Goal: Task Accomplishment & Management: Manage account settings

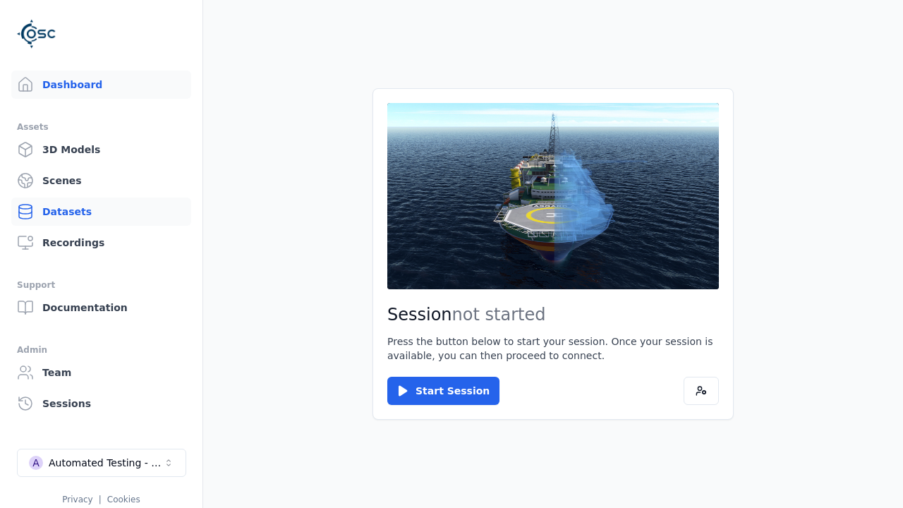
click at [101, 212] on link "Datasets" at bounding box center [101, 211] width 180 height 28
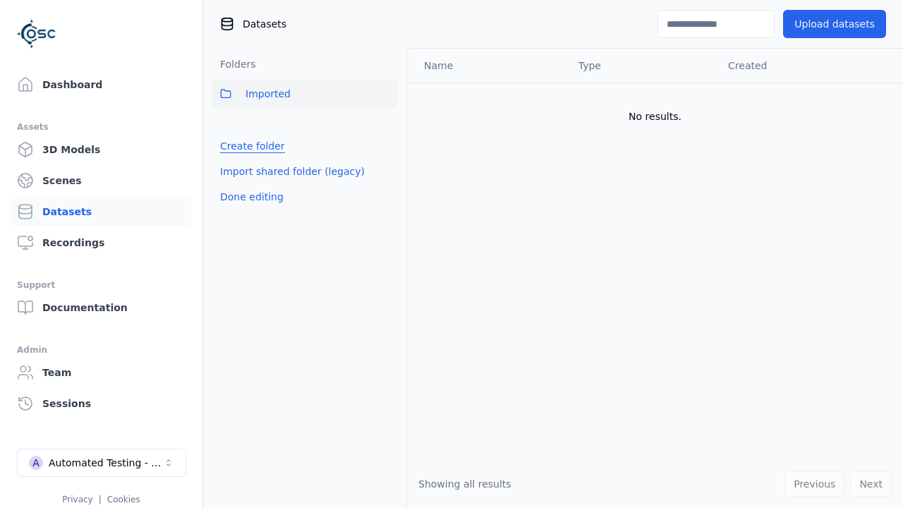
click at [248, 146] on link "Create folder" at bounding box center [252, 146] width 65 height 14
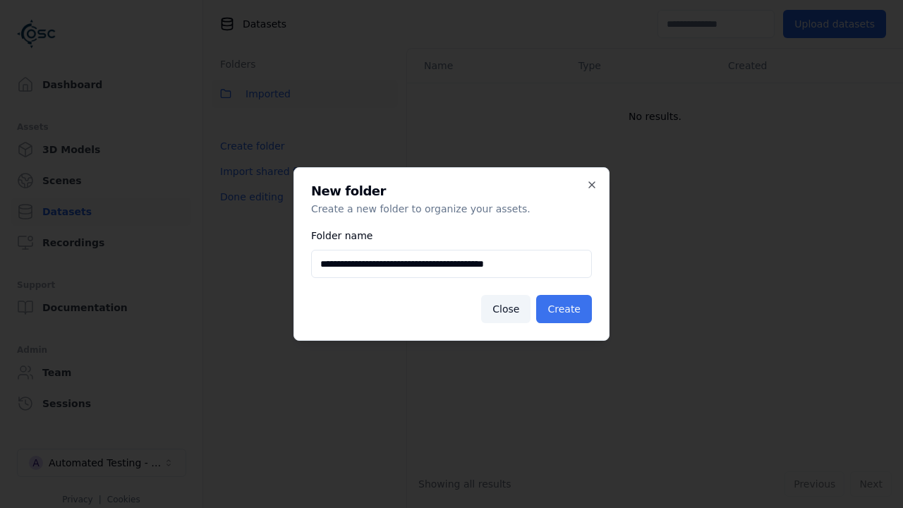
type input "**********"
click at [566, 309] on button "Create" at bounding box center [564, 309] width 56 height 28
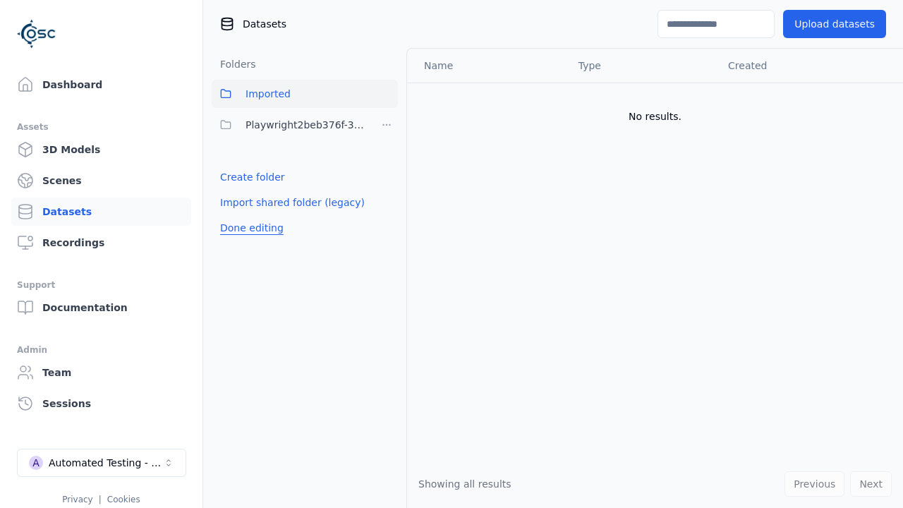
click at [248, 228] on button "Done editing" at bounding box center [252, 227] width 80 height 25
click at [236, 215] on button "Done editing" at bounding box center [252, 227] width 80 height 25
click at [387, 125] on html "Support Dashboard Assets 3D Models Scenes Datasets Recordings Support Documenta…" at bounding box center [451, 254] width 903 height 508
click at [386, 176] on div "Share" at bounding box center [391, 176] width 95 height 23
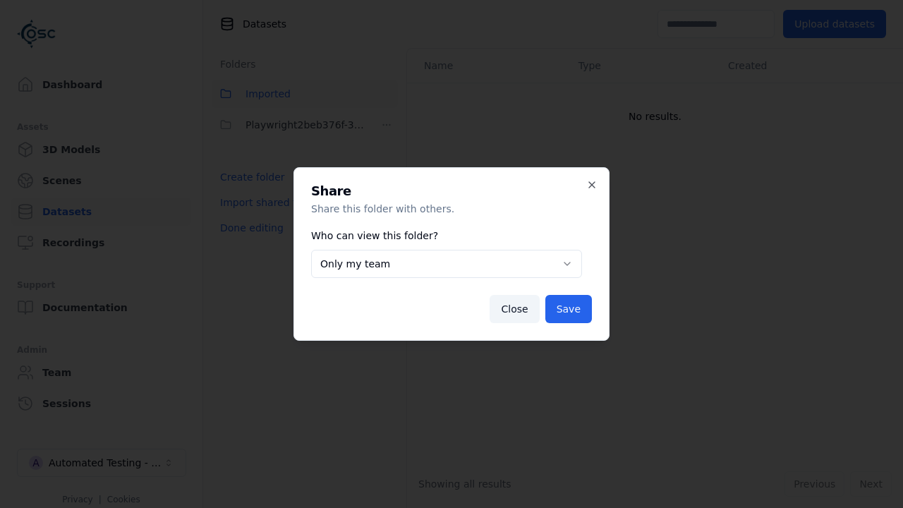
click at [446, 264] on body "**********" at bounding box center [451, 254] width 903 height 508
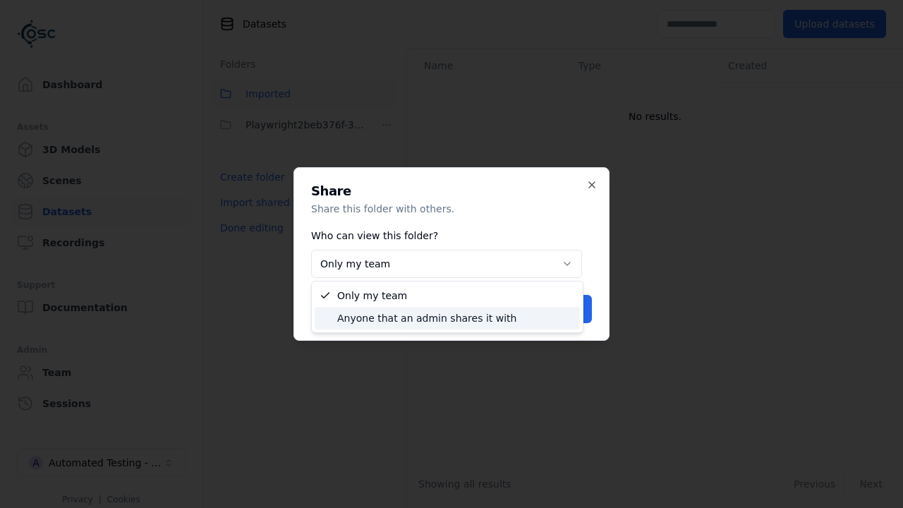
select select "****"
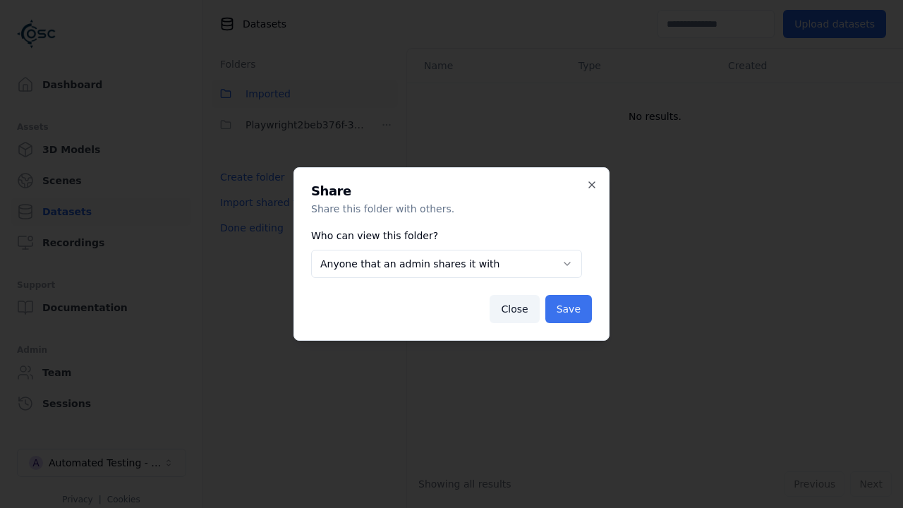
click at [570, 309] on button "Save" at bounding box center [568, 309] width 47 height 28
click at [248, 228] on button "Done editing" at bounding box center [252, 227] width 80 height 25
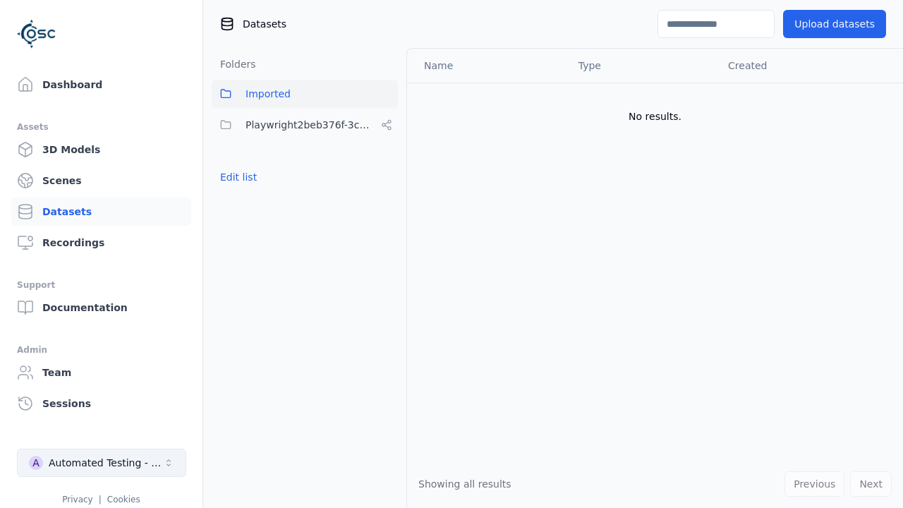
click at [102, 463] on div "Automated Testing - Playwright" at bounding box center [106, 463] width 114 height 14
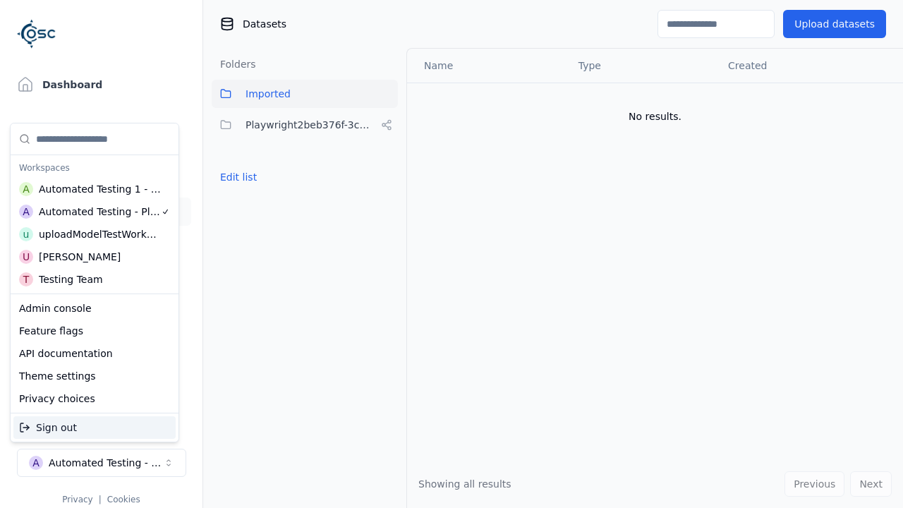
click at [94, 188] on div "Automated Testing 1 - Playwright" at bounding box center [100, 189] width 123 height 14
click at [451, 254] on html "Support Dashboard Assets 3D Models Scenes Datasets Recordings Support Documenta…" at bounding box center [451, 254] width 903 height 508
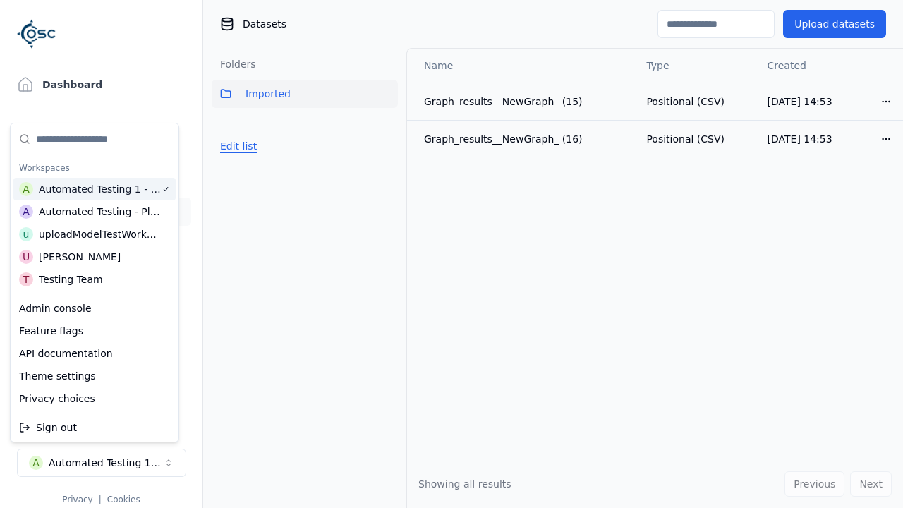
click at [236, 146] on button "Edit list" at bounding box center [239, 145] width 54 height 25
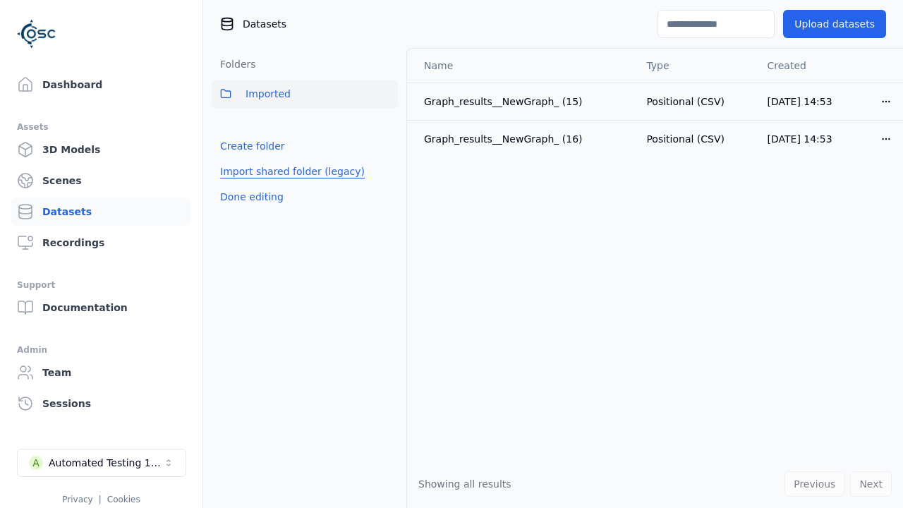
click at [283, 171] on link "Import shared folder (legacy)" at bounding box center [292, 171] width 145 height 14
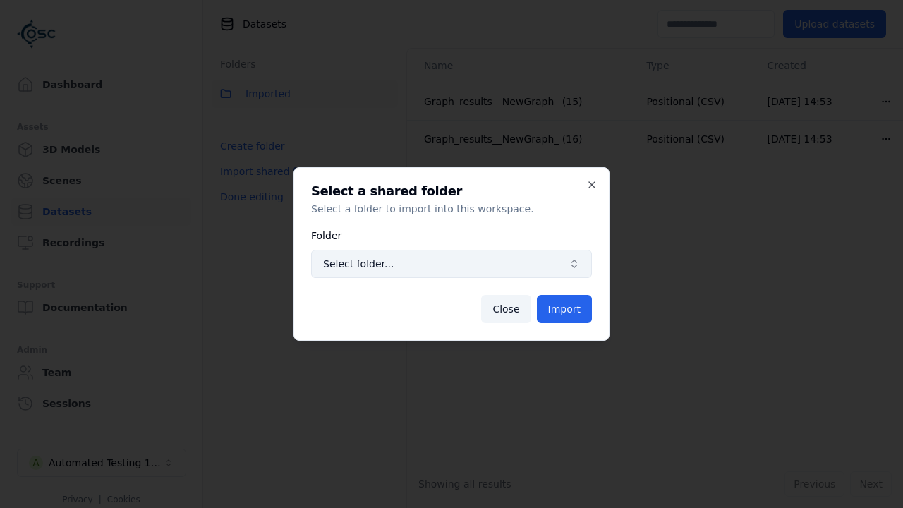
click at [451, 264] on span "Select folder..." at bounding box center [443, 264] width 240 height 14
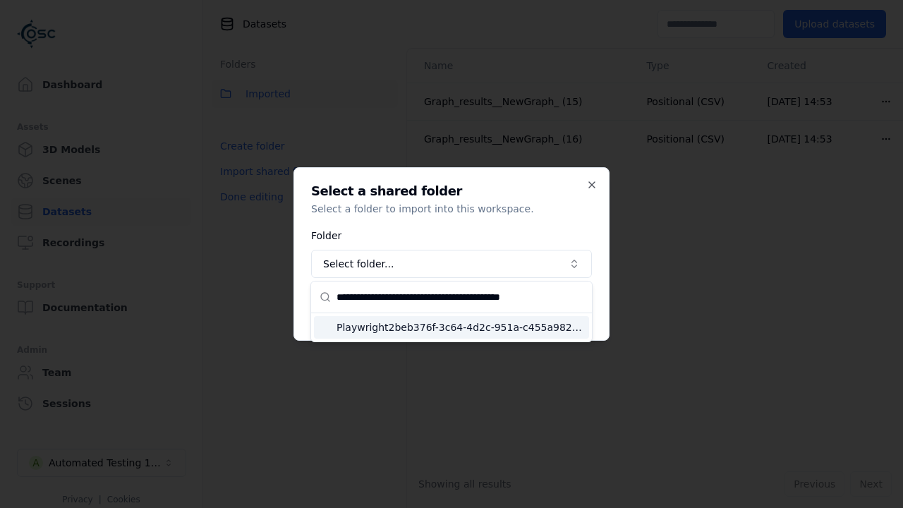
type input "**********"
click at [460, 327] on span "Playwright2beb376f-3c64-4d2c-951a-c455a982f179" at bounding box center [459, 327] width 247 height 14
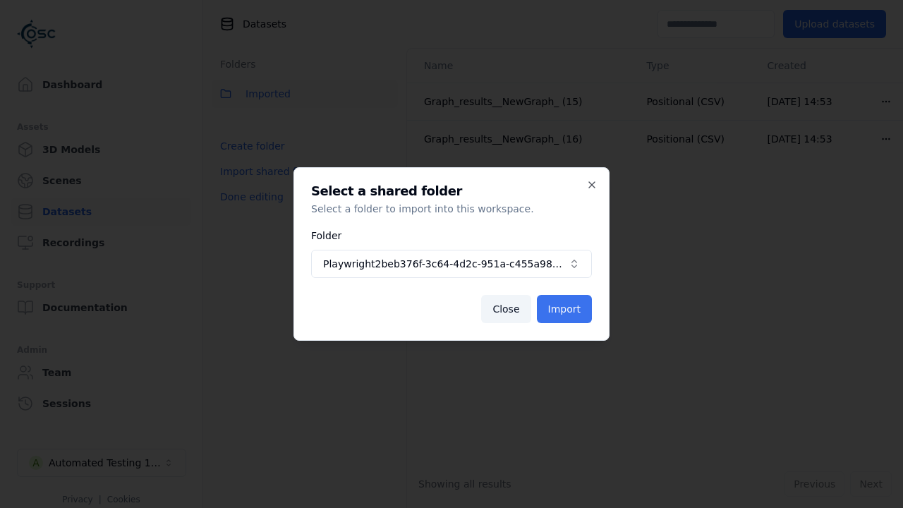
click at [566, 309] on button "Import" at bounding box center [564, 309] width 55 height 28
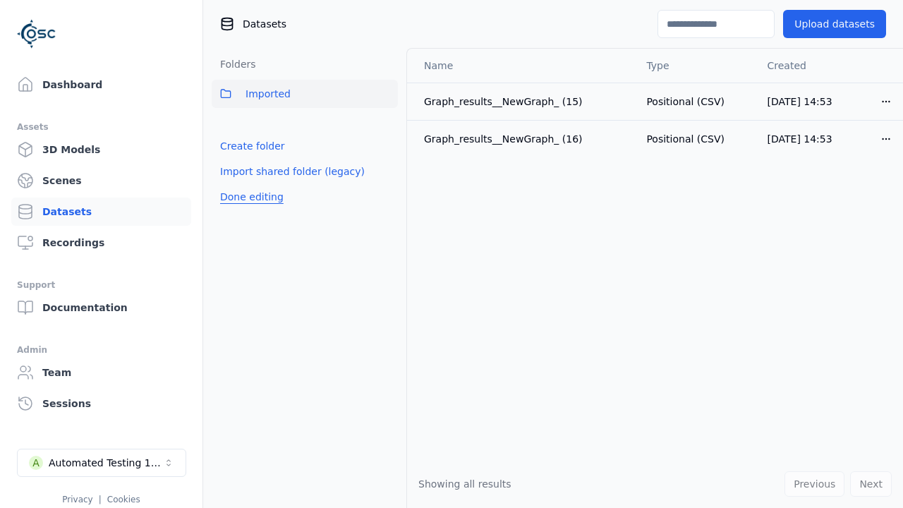
click at [248, 209] on button "Done editing" at bounding box center [252, 196] width 80 height 25
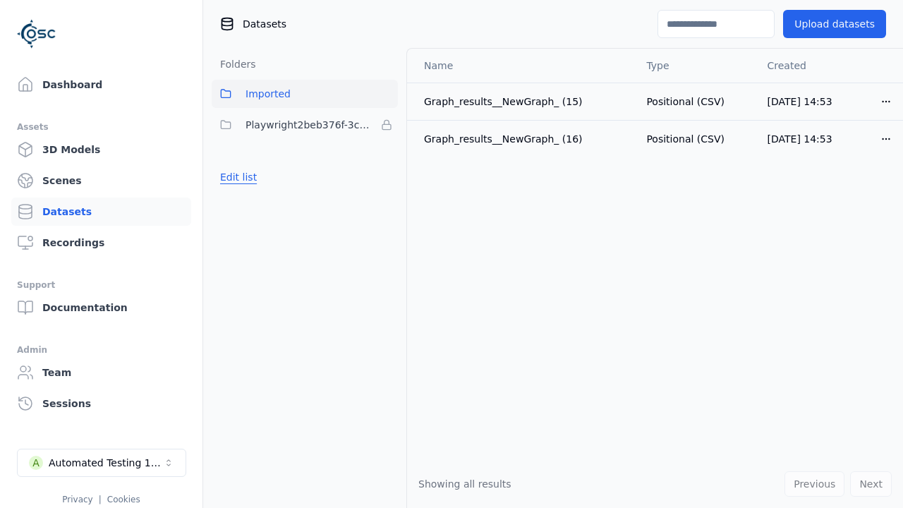
click at [236, 177] on button "Edit list" at bounding box center [239, 176] width 54 height 25
click at [387, 125] on html "Support Dashboard Assets 3D Models Scenes Datasets Recordings Support Documenta…" at bounding box center [451, 254] width 903 height 508
click at [451, 254] on html "Support Dashboard Assets 3D Models Scenes Datasets Recordings Support Documenta…" at bounding box center [451, 254] width 903 height 508
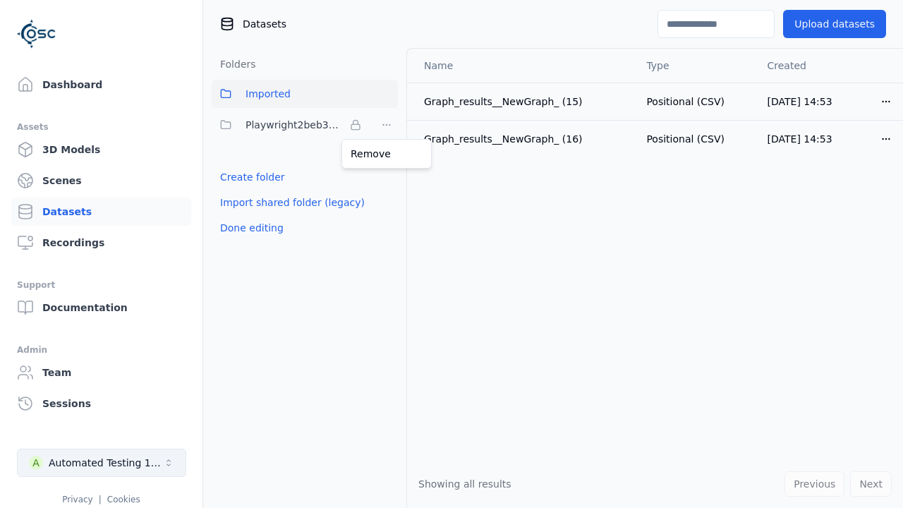
click at [248, 228] on button "Done editing" at bounding box center [252, 227] width 80 height 25
click at [102, 463] on div "Automated Testing 1 - Playwright" at bounding box center [106, 463] width 114 height 14
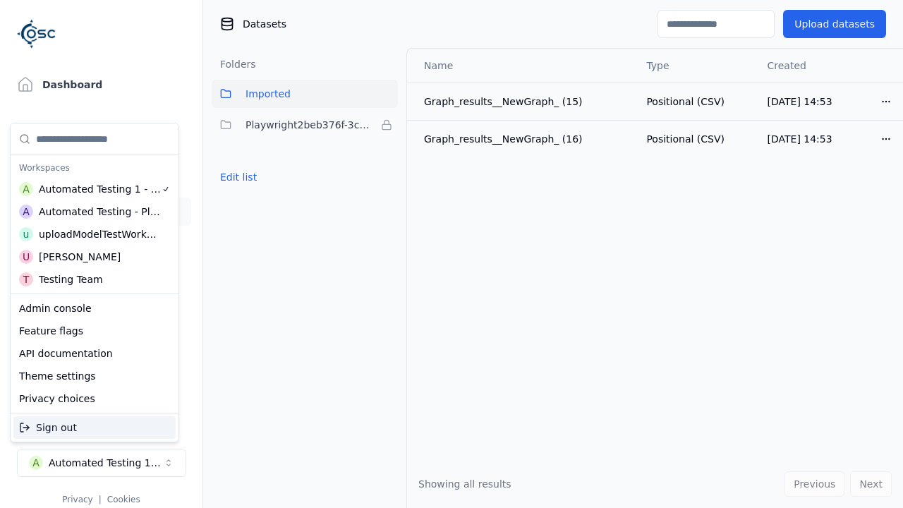
click at [94, 211] on div "Automated Testing - Playwright" at bounding box center [100, 212] width 122 height 14
click at [451, 254] on html "Support Dashboard Assets 3D Models Scenes Datasets Recordings Support Documenta…" at bounding box center [451, 254] width 903 height 508
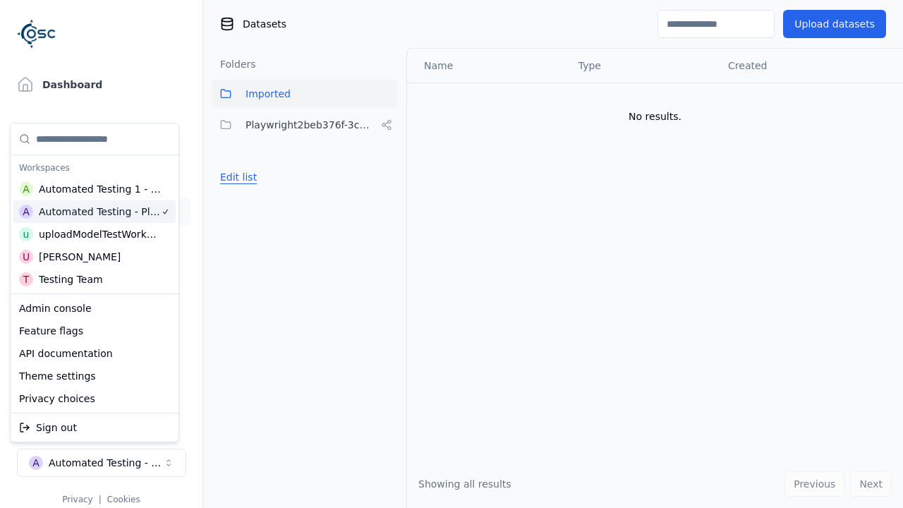
click at [236, 177] on button "Edit list" at bounding box center [239, 176] width 54 height 25
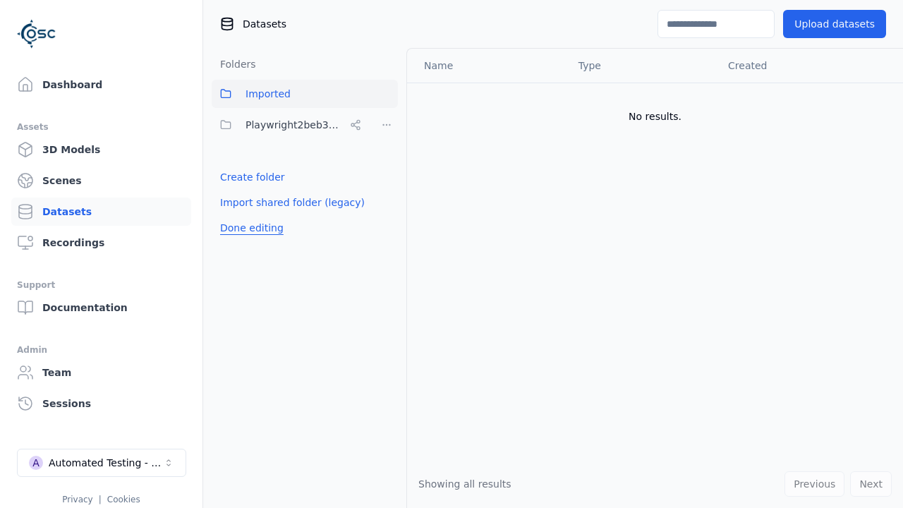
click at [387, 125] on html "Support Dashboard Assets 3D Models Scenes Datasets Recordings Support Documenta…" at bounding box center [451, 254] width 903 height 508
click at [386, 198] on div "Rename" at bounding box center [391, 199] width 95 height 23
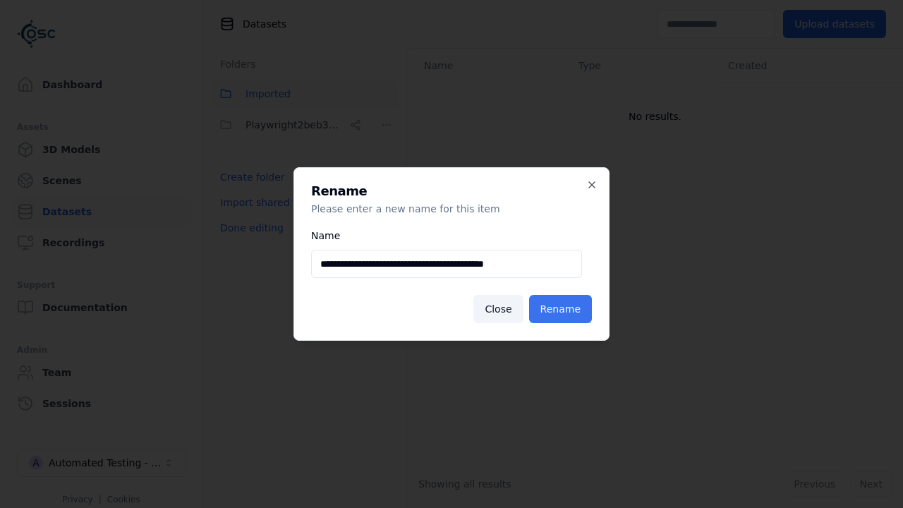
click at [446, 264] on input "**********" at bounding box center [446, 264] width 271 height 28
type input "**********"
click at [563, 309] on button "Rename" at bounding box center [560, 309] width 63 height 28
click at [248, 228] on button "Done editing" at bounding box center [252, 227] width 80 height 25
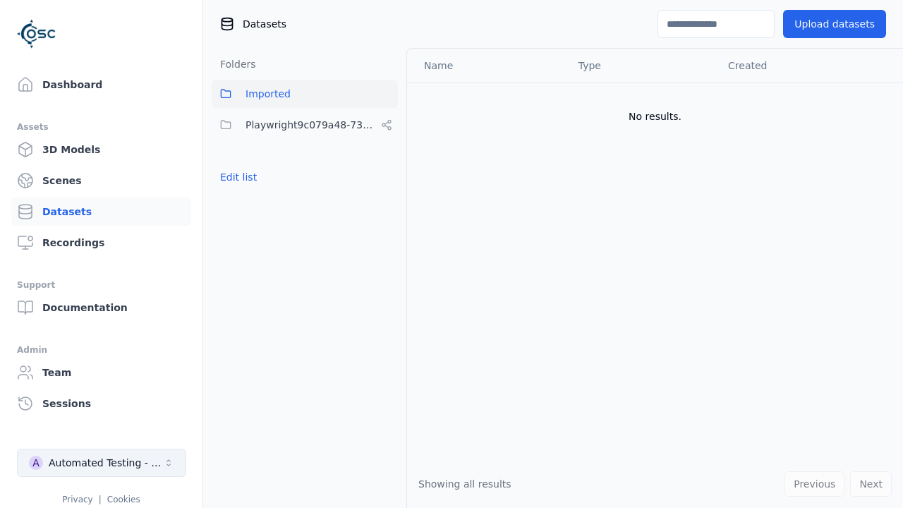
click at [102, 463] on div "Automated Testing - Playwright" at bounding box center [106, 463] width 114 height 14
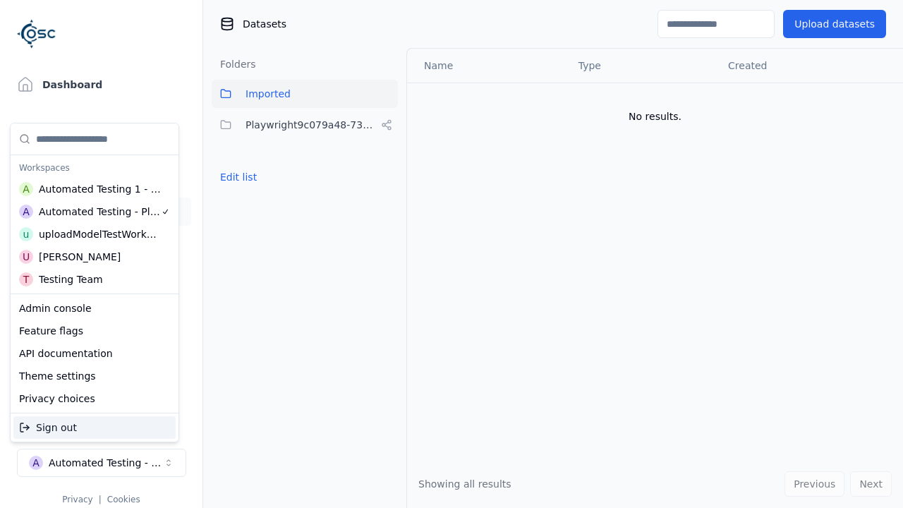
click at [94, 188] on div "Automated Testing 1 - Playwright" at bounding box center [100, 189] width 123 height 14
click at [451, 254] on html "Support Dashboard Assets 3D Models Scenes Datasets Recordings Support Documenta…" at bounding box center [451, 254] width 903 height 508
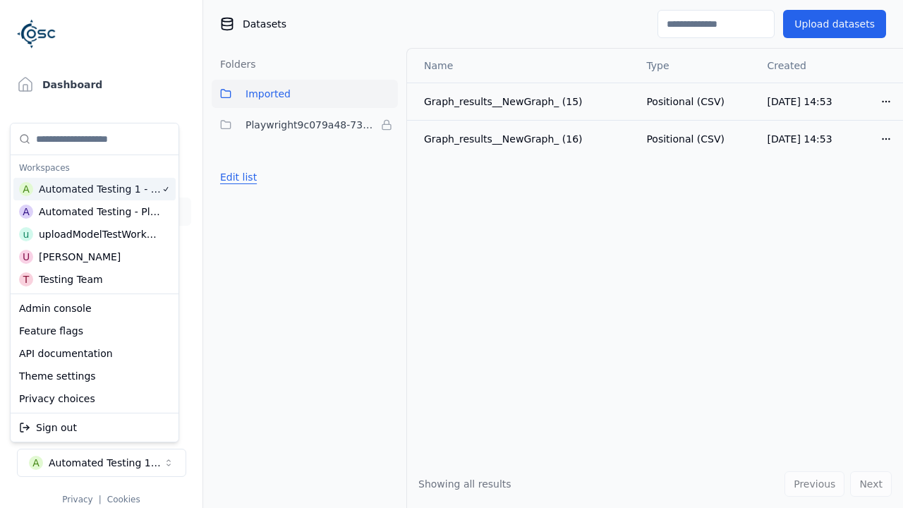
click at [236, 177] on button "Edit list" at bounding box center [239, 176] width 54 height 25
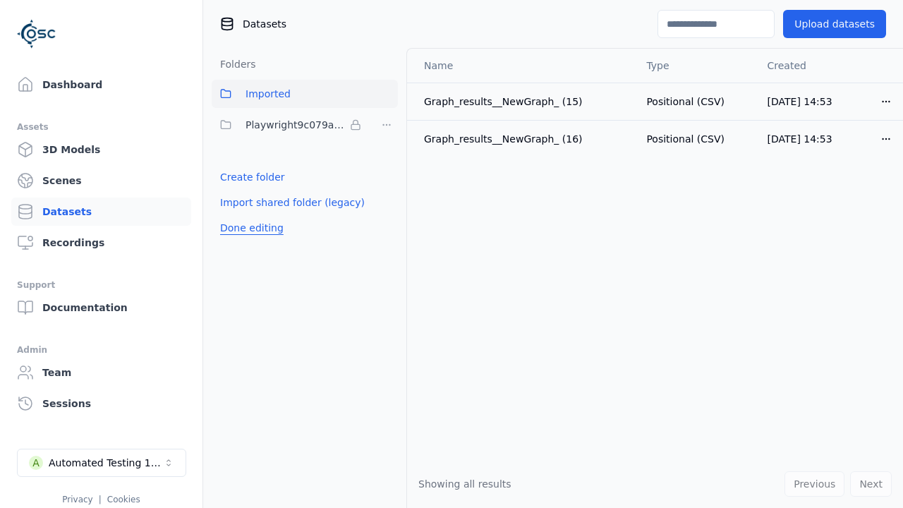
click at [387, 125] on html "Support Dashboard Assets 3D Models Scenes Datasets Recordings Support Documenta…" at bounding box center [451, 254] width 903 height 508
click at [387, 153] on div "Remove" at bounding box center [386, 153] width 83 height 23
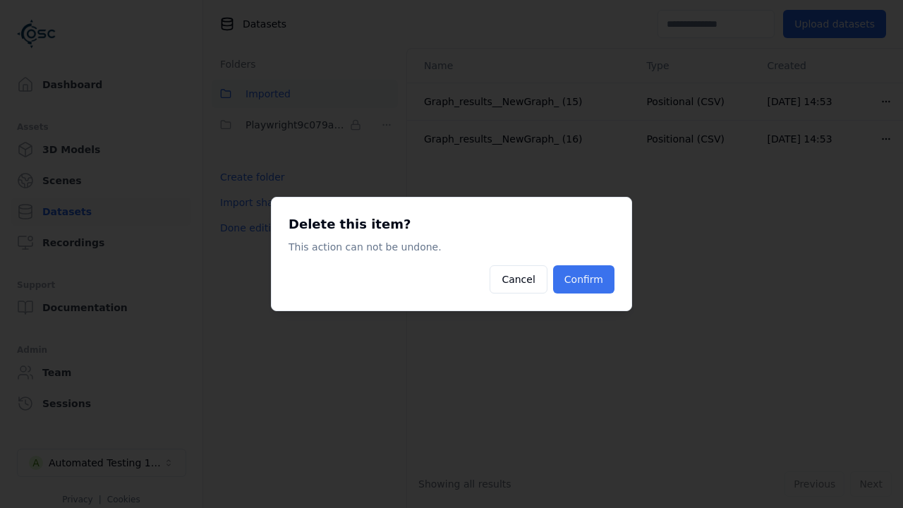
click at [585, 279] on button "Confirm" at bounding box center [583, 279] width 61 height 28
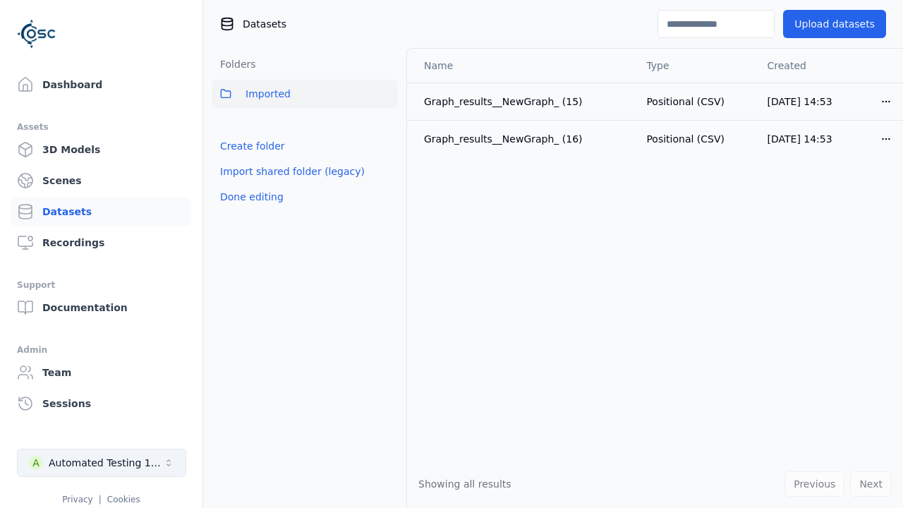
click at [248, 197] on button "Done editing" at bounding box center [252, 196] width 80 height 25
click at [102, 463] on div "Automated Testing 1 - Playwright" at bounding box center [106, 463] width 114 height 14
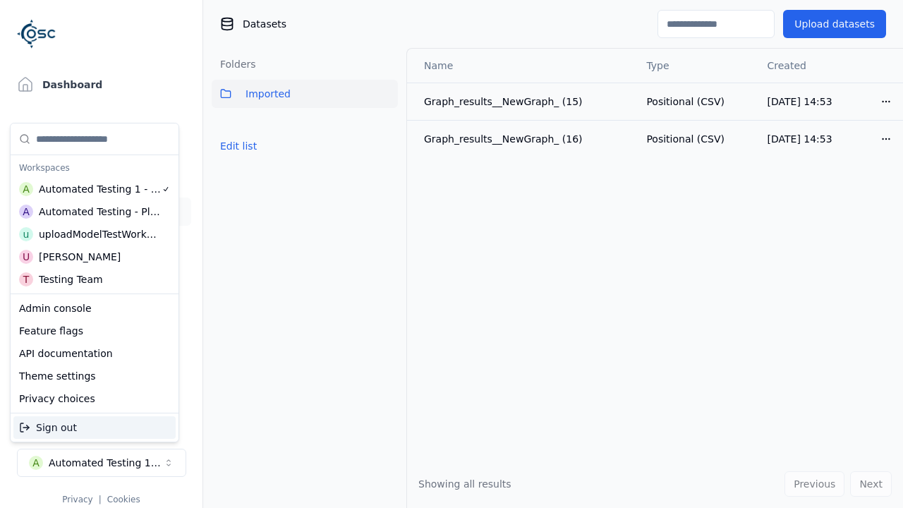
click at [91, 211] on div "Automated Testing - Playwright" at bounding box center [100, 212] width 122 height 14
click at [451, 254] on html "Support Dashboard Assets 3D Models Scenes Datasets Recordings Support Documenta…" at bounding box center [451, 254] width 903 height 508
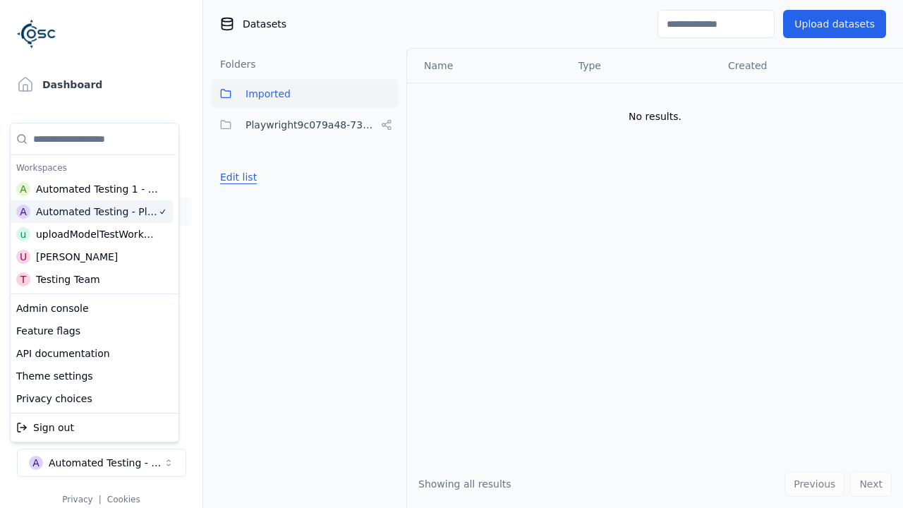
click at [236, 177] on button "Edit list" at bounding box center [239, 176] width 54 height 25
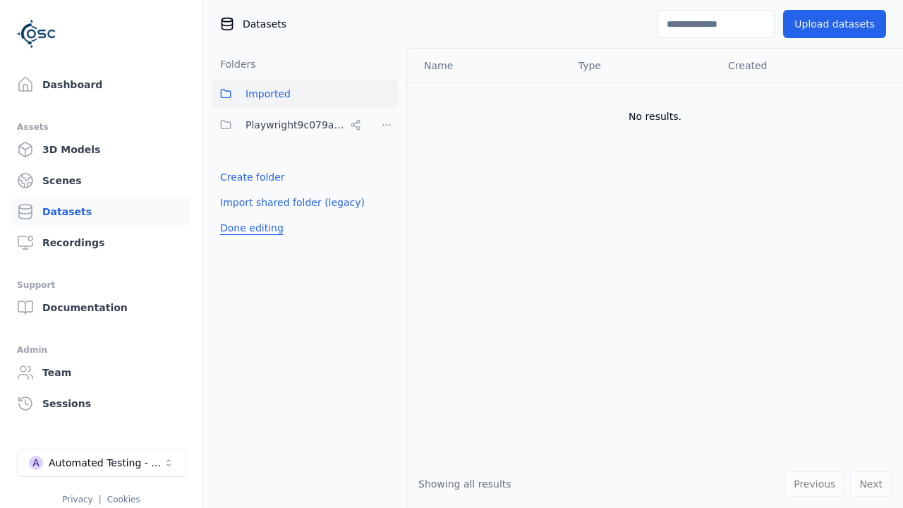
click at [387, 125] on html "Support Dashboard Assets 3D Models Scenes Datasets Recordings Support Documenta…" at bounding box center [451, 254] width 903 height 508
click at [386, 176] on div "Share" at bounding box center [391, 176] width 95 height 23
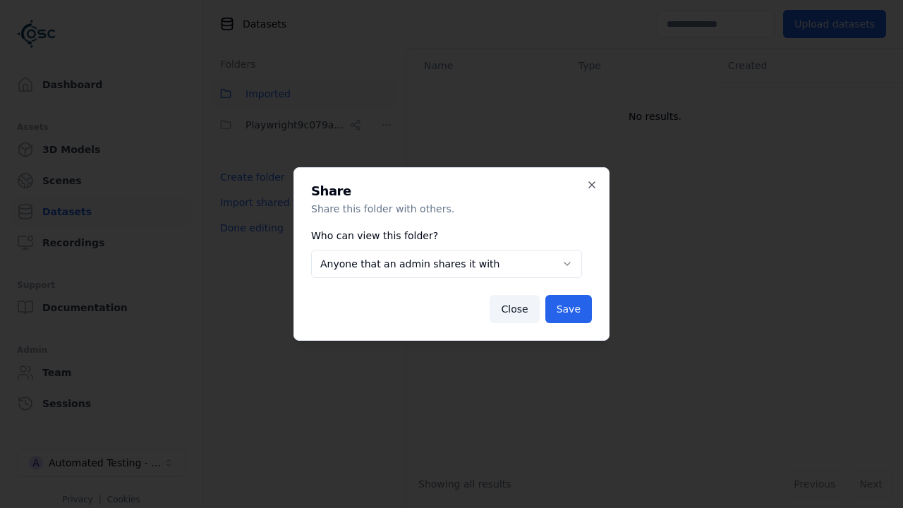
click at [446, 264] on body "**********" at bounding box center [451, 254] width 903 height 508
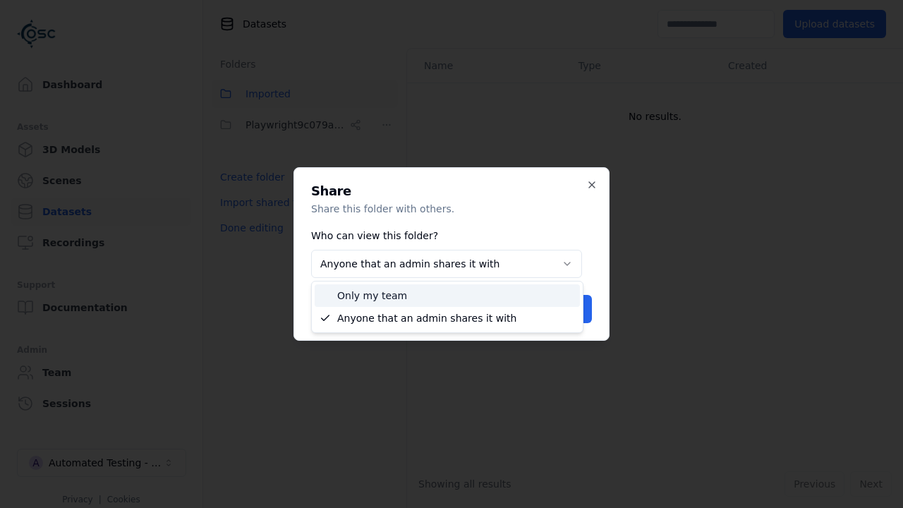
select select "*****"
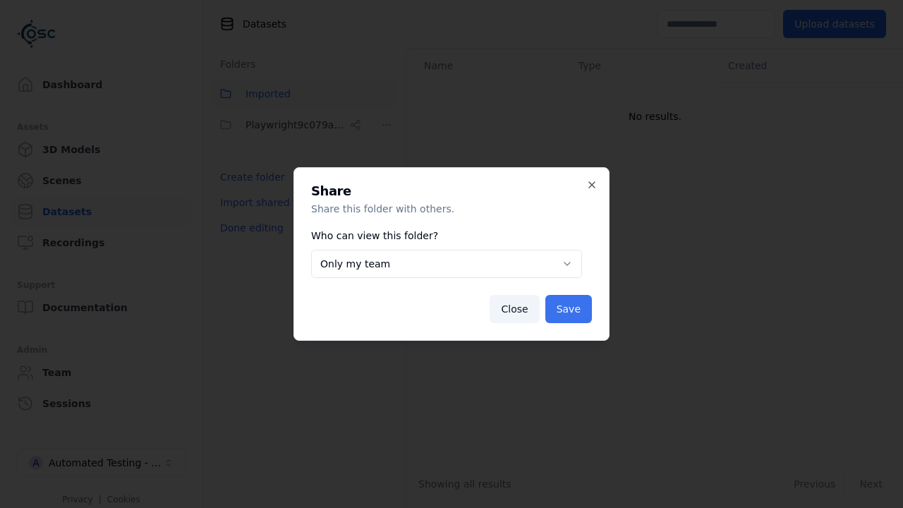
click at [570, 309] on button "Save" at bounding box center [568, 309] width 47 height 28
click at [248, 228] on button "Done editing" at bounding box center [252, 227] width 80 height 25
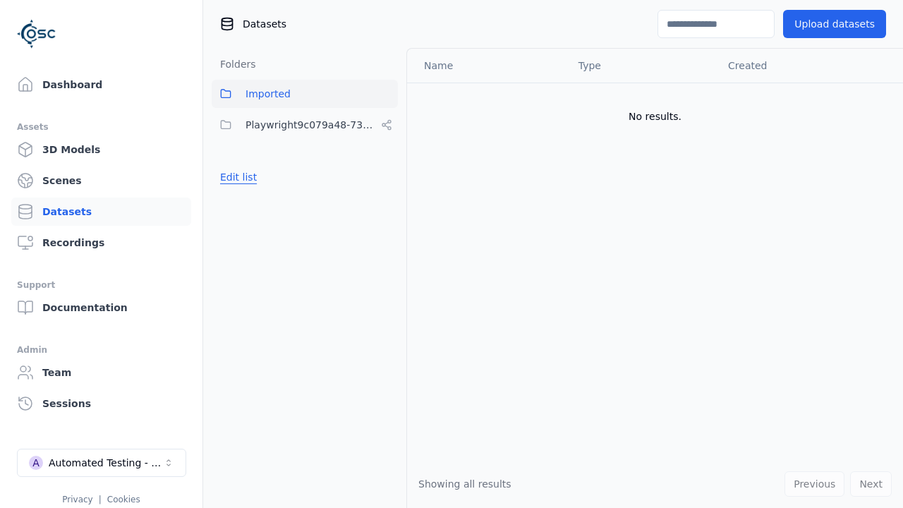
click at [236, 177] on button "Edit list" at bounding box center [239, 176] width 54 height 25
click at [387, 125] on html "Support Dashboard Assets 3D Models Scenes Datasets Recordings Support Documenta…" at bounding box center [451, 254] width 903 height 508
click at [386, 221] on div "Delete" at bounding box center [391, 221] width 95 height 23
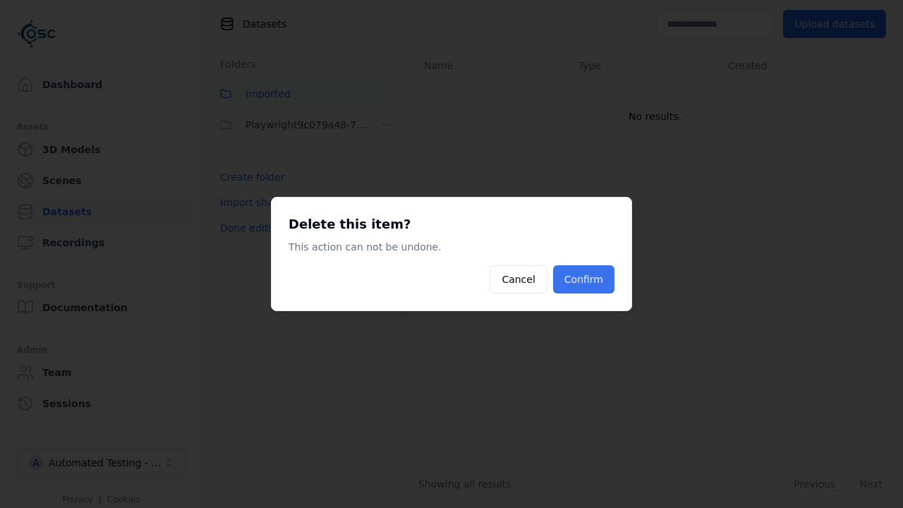
click at [585, 279] on button "Confirm" at bounding box center [583, 279] width 61 height 28
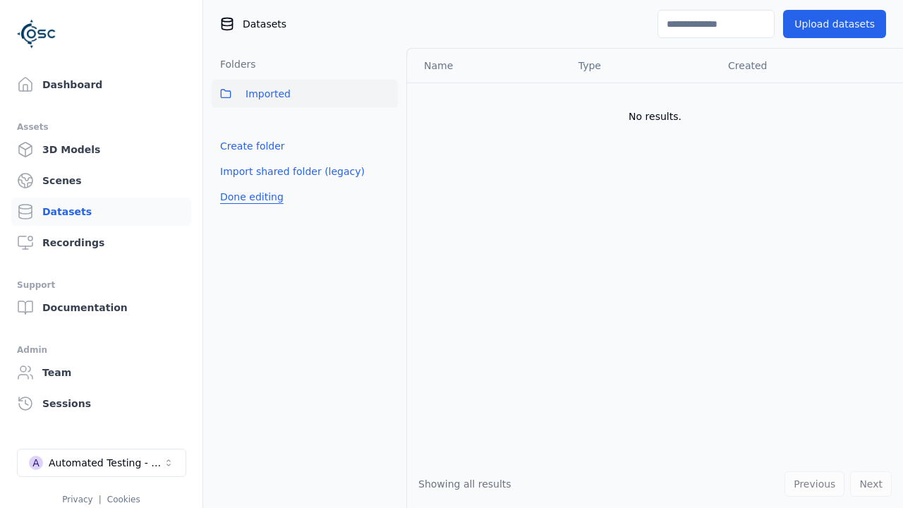
click at [248, 197] on button "Done editing" at bounding box center [252, 196] width 80 height 25
